Goal: Task Accomplishment & Management: Complete application form

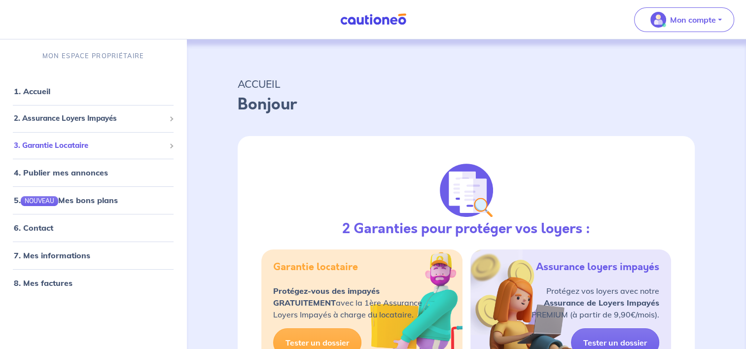
select select "FR"
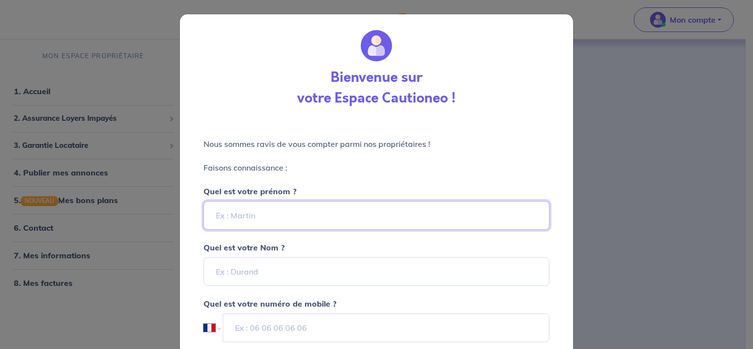
click at [228, 214] on input "Quel est votre prénom ?" at bounding box center [376, 215] width 346 height 29
type input "[PERSON_NAME]"
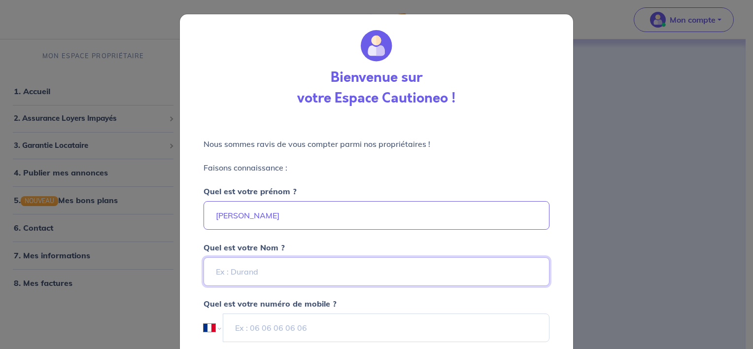
click at [233, 278] on input "Quel est votre Nom ?" at bounding box center [376, 271] width 346 height 29
type input "[PERSON_NAME]"
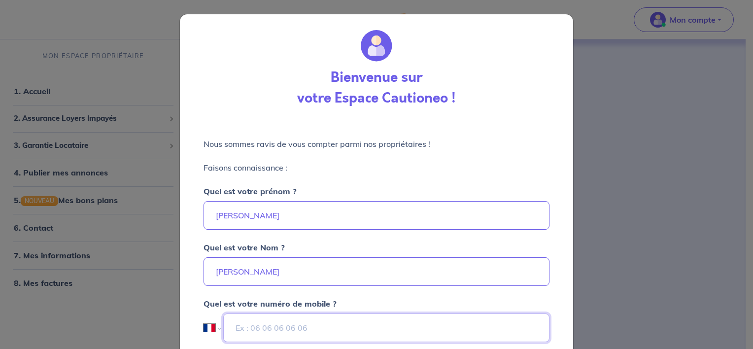
click at [341, 327] on input "tel" at bounding box center [386, 327] width 326 height 29
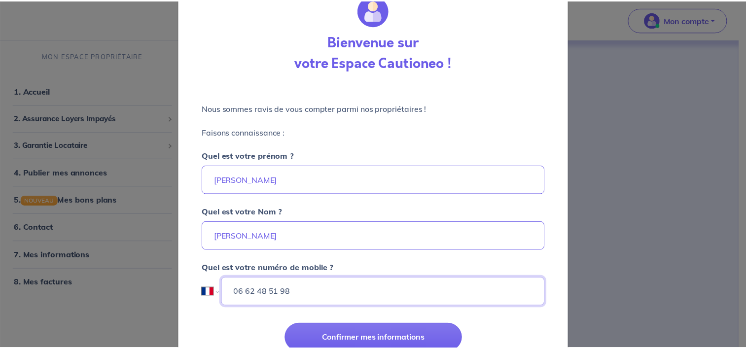
scroll to position [78, 0]
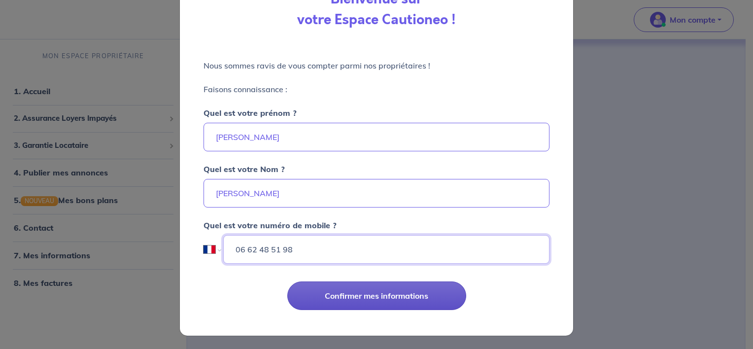
type input "06 62 48 51 98"
click at [370, 296] on button "Confirmer mes informations" at bounding box center [376, 295] width 179 height 29
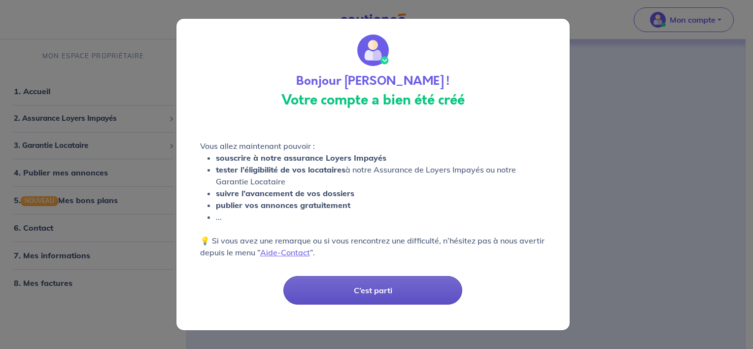
click at [343, 284] on button "C’est parti" at bounding box center [372, 290] width 179 height 29
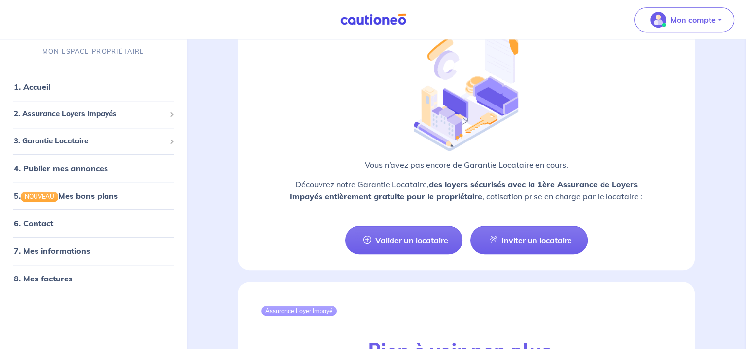
scroll to position [821, 0]
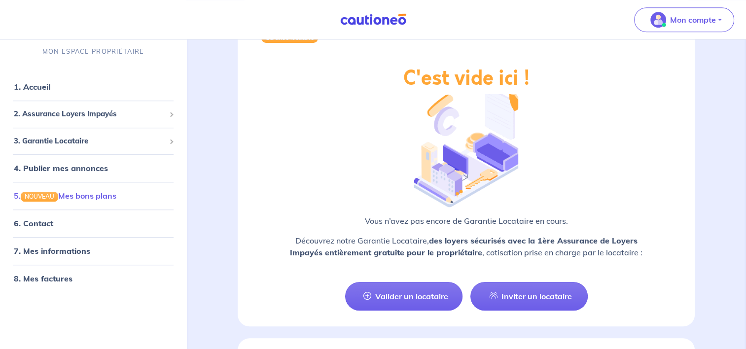
click at [88, 191] on link "5. NOUVEAU Mes bons plans" at bounding box center [65, 196] width 102 height 10
click at [59, 253] on link "7. Mes informations" at bounding box center [50, 251] width 73 height 10
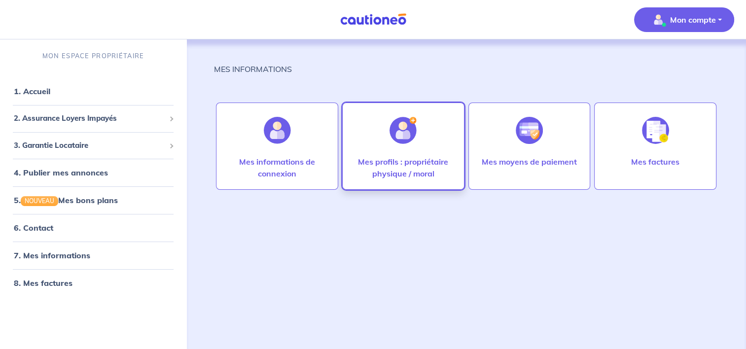
click at [408, 144] on div at bounding box center [402, 130] width 43 height 51
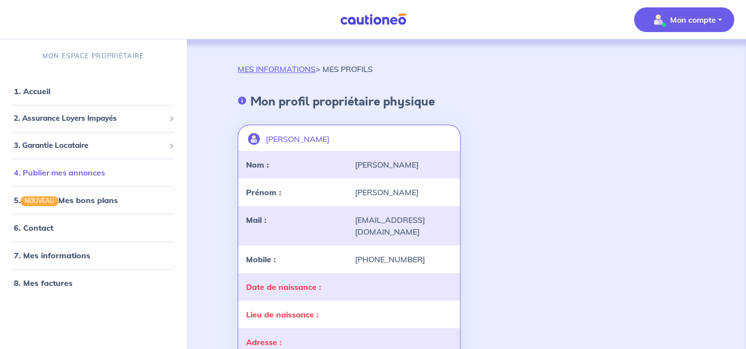
click at [44, 174] on link "4. Publier mes annonces" at bounding box center [59, 173] width 91 height 10
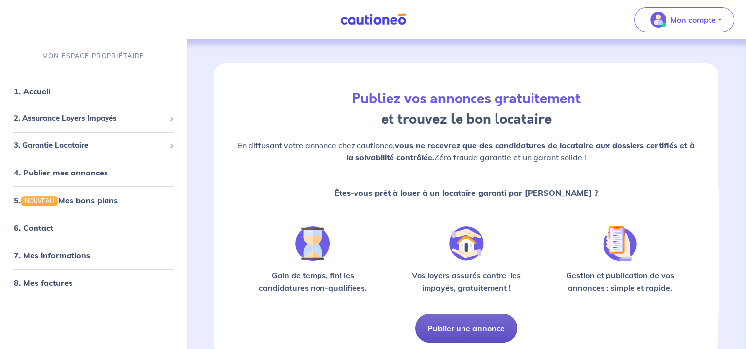
click at [461, 325] on button "Publier une annonce" at bounding box center [466, 328] width 102 height 29
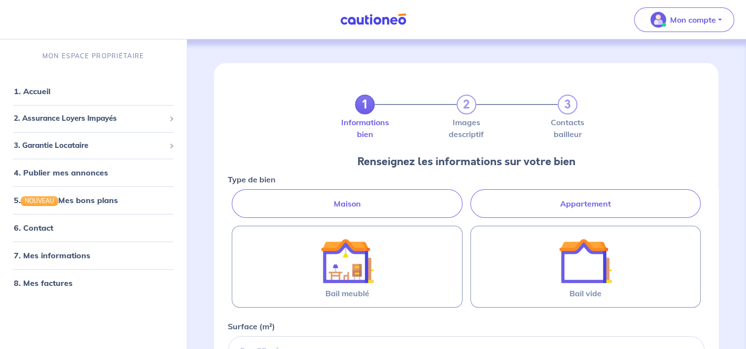
click at [546, 201] on label "Appartement" at bounding box center [585, 203] width 230 height 29
click at [234, 196] on input "Appartement" at bounding box center [231, 192] width 6 height 6
radio input "true"
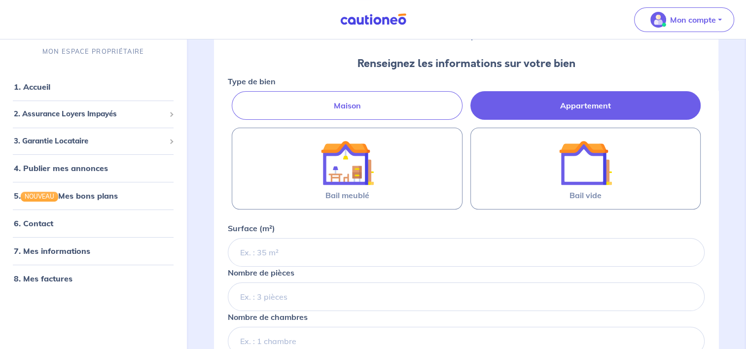
scroll to position [99, 0]
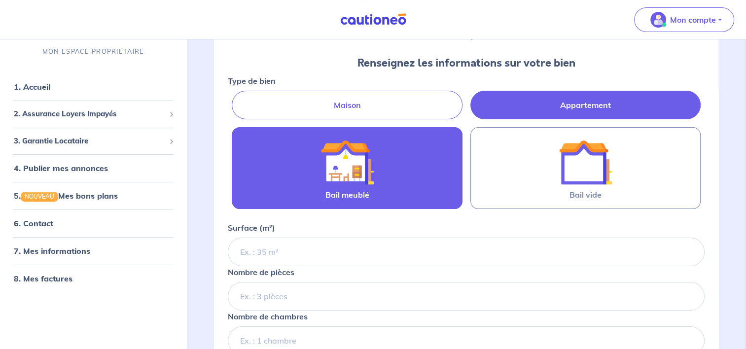
click at [372, 194] on label "Bail meublé" at bounding box center [347, 168] width 230 height 82
click at [0, 0] on input "Bail meublé" at bounding box center [0, 0] width 0 height 0
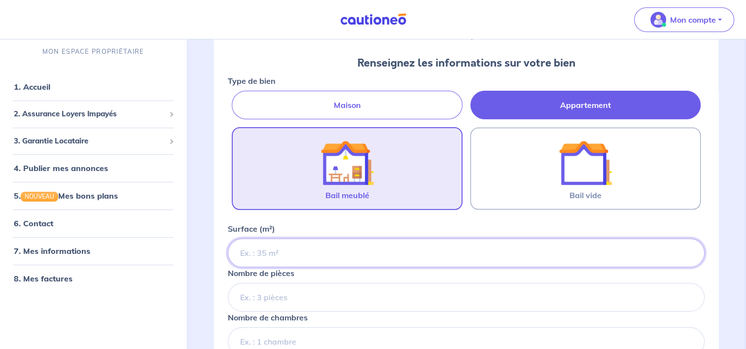
click at [250, 261] on input "Surface (m²)" at bounding box center [466, 252] width 476 height 29
type input "52"
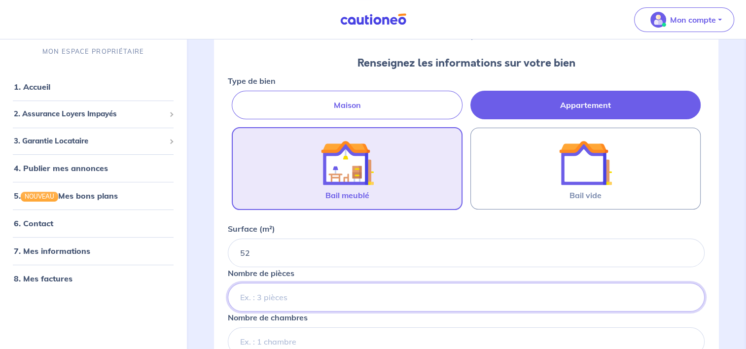
click at [248, 294] on input "Nombre de pièces" at bounding box center [466, 297] width 476 height 29
type input "2"
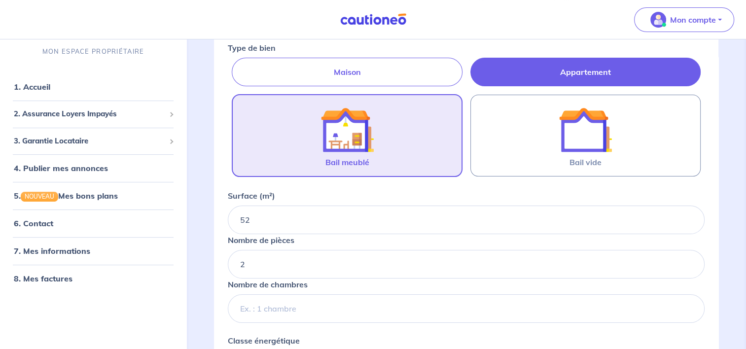
scroll to position [197, 0]
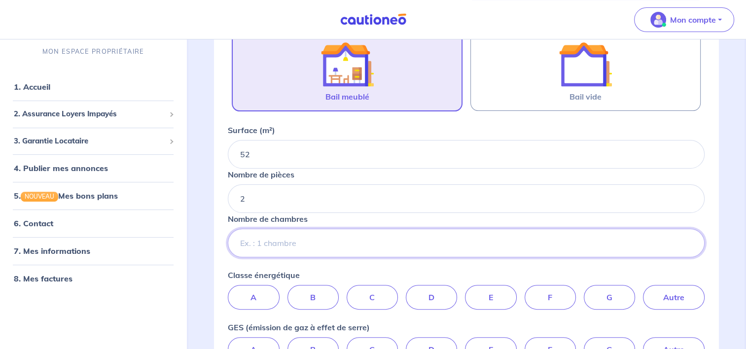
click at [253, 238] on input "Nombre de chambres" at bounding box center [466, 243] width 476 height 29
type input "1"
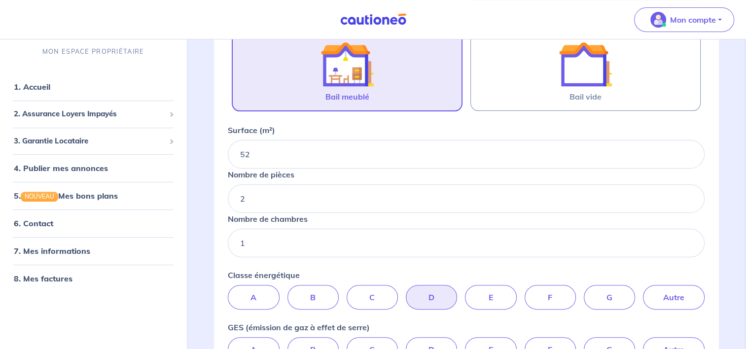
click at [426, 289] on label "D" at bounding box center [431, 297] width 51 height 25
click at [463, 289] on input "D" at bounding box center [466, 288] width 6 height 6
radio input "true"
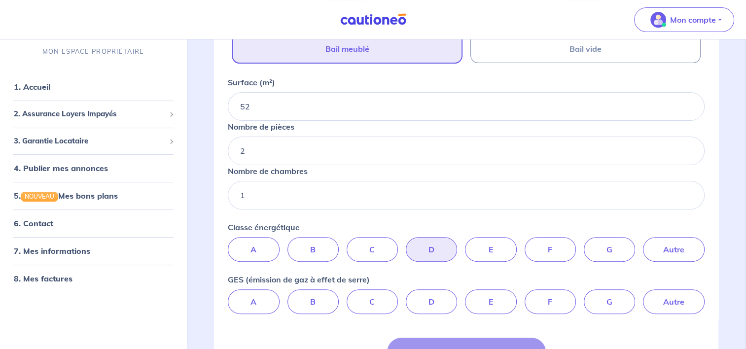
scroll to position [315, 0]
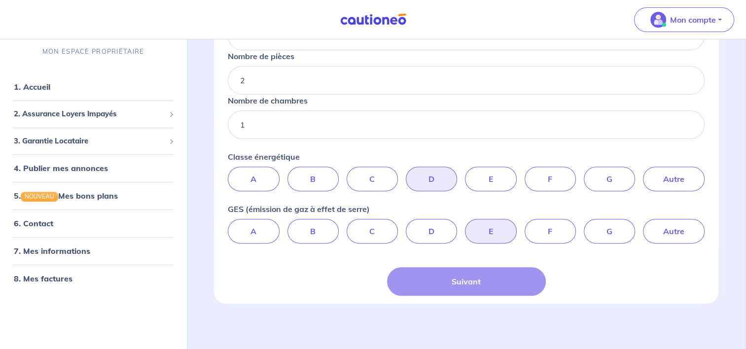
click at [507, 228] on label "E" at bounding box center [490, 231] width 51 height 25
click at [469, 225] on input "E" at bounding box center [466, 222] width 6 height 6
radio input "true"
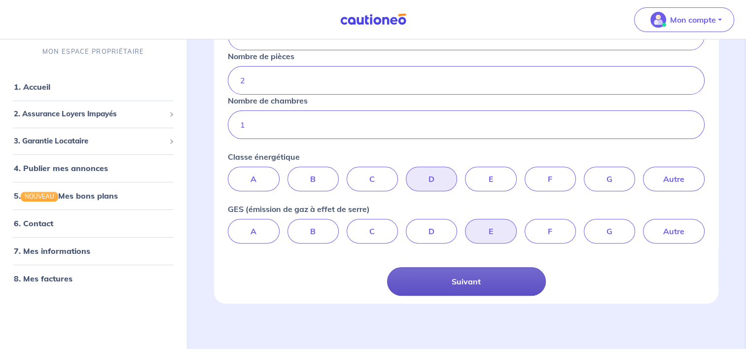
click at [501, 272] on button "Suivant" at bounding box center [466, 281] width 159 height 29
